Goal: Ask a question

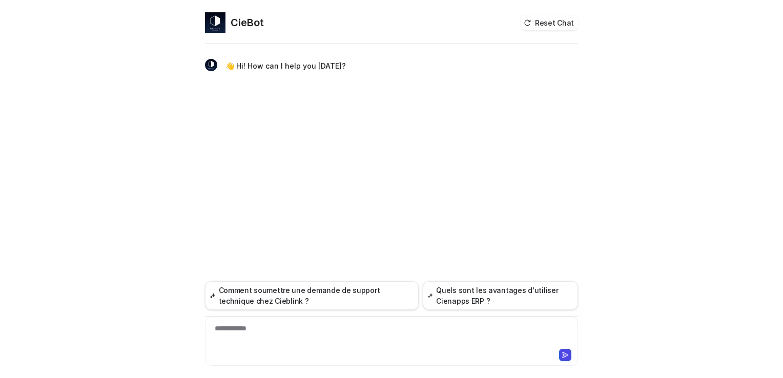
click at [287, 329] on div "**********" at bounding box center [391, 335] width 368 height 24
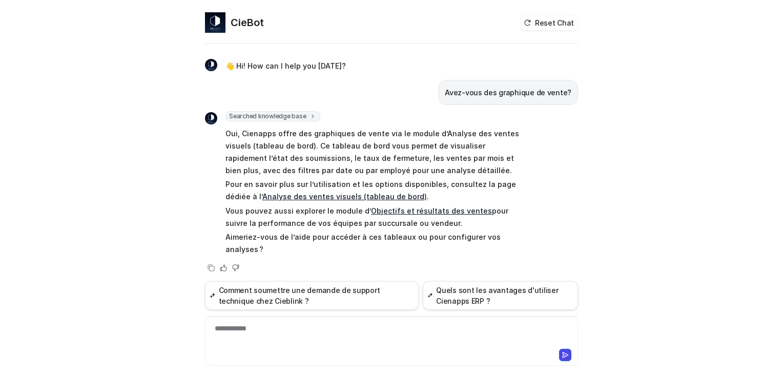
click at [311, 194] on link "Analyse des ventes visuels (tableau de bord)" at bounding box center [344, 196] width 164 height 9
drag, startPoint x: 246, startPoint y: 335, endPoint x: 258, endPoint y: 338, distance: 12.1
click at [246, 335] on div at bounding box center [391, 335] width 368 height 24
